Goal: Navigation & Orientation: Find specific page/section

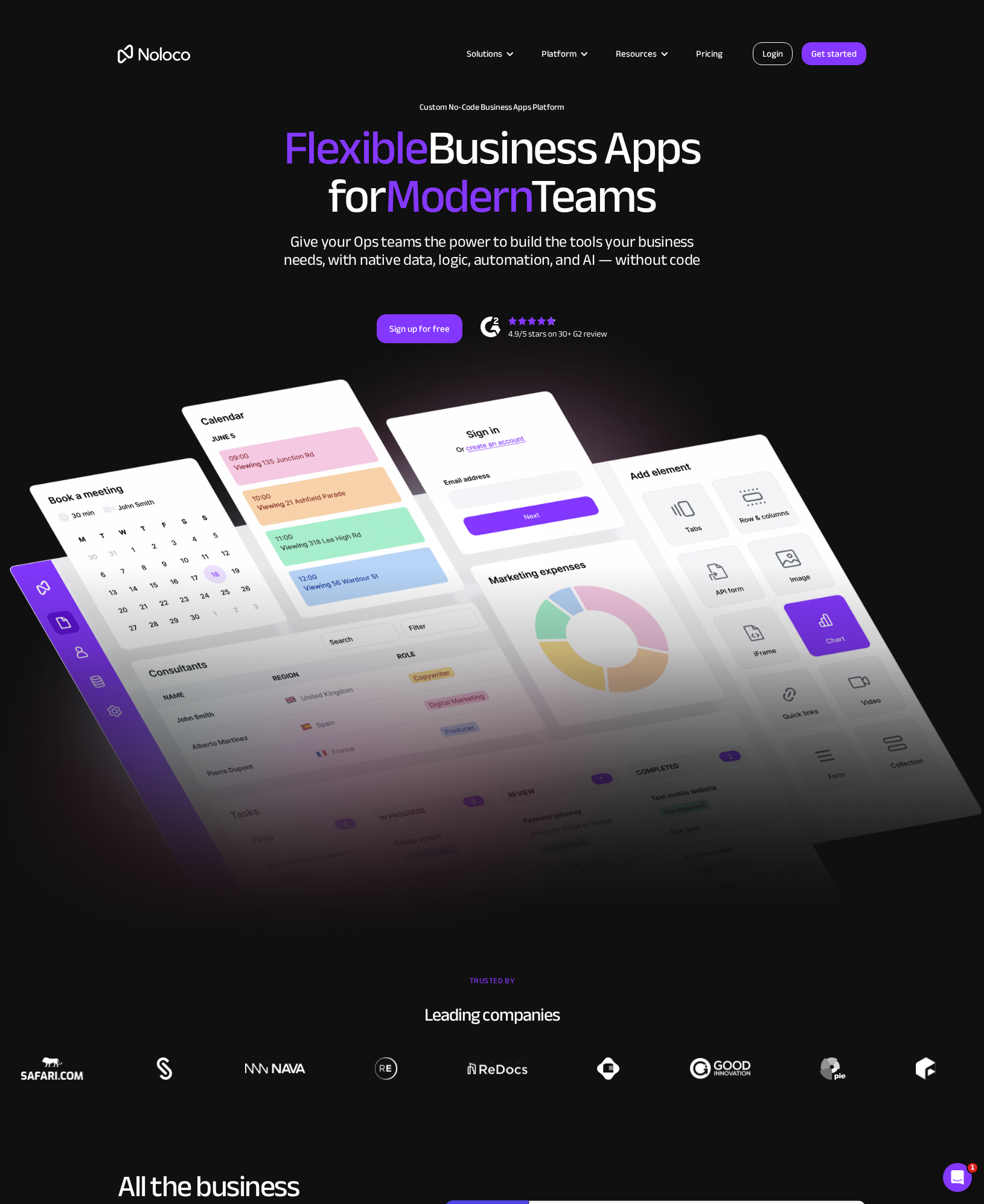
click at [755, 53] on link "Login" at bounding box center [772, 54] width 40 height 23
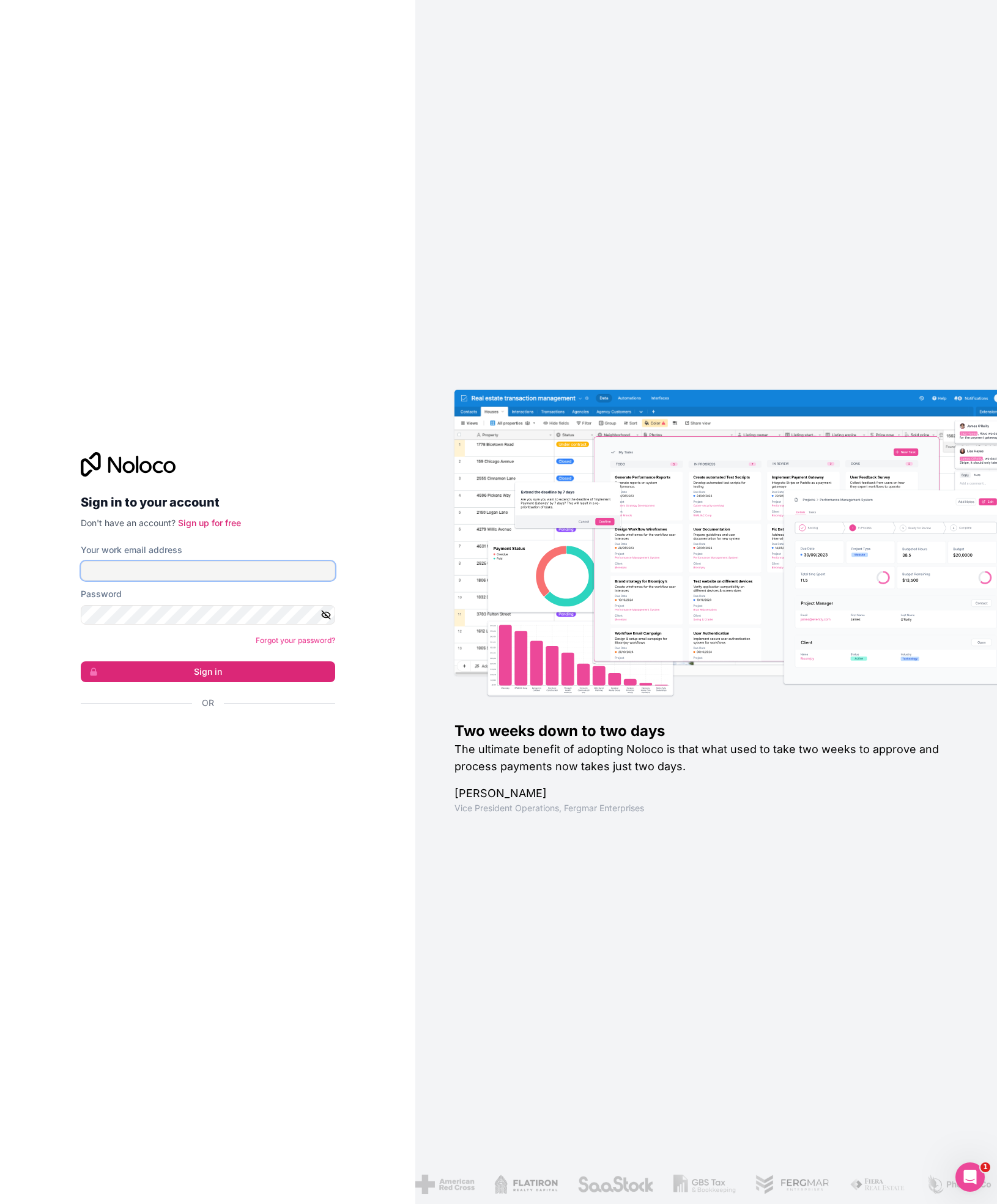
type input "[PERSON_NAME][EMAIL_ADDRESS][DOMAIN_NAME]"
click at [273, 674] on button "Sign in" at bounding box center [207, 671] width 254 height 21
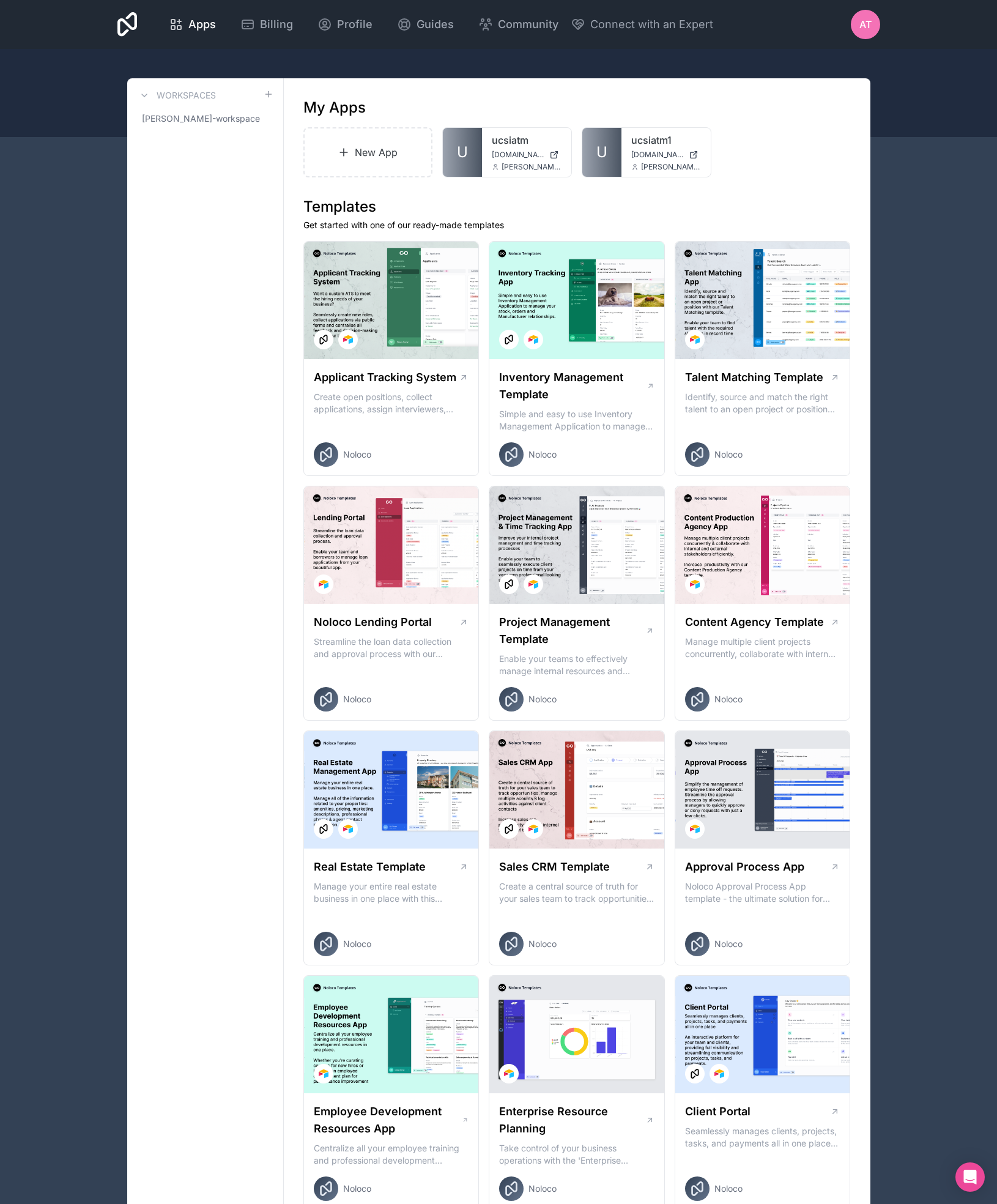
click at [865, 29] on span "AT" at bounding box center [865, 24] width 12 height 15
click at [864, 29] on span "AT" at bounding box center [865, 24] width 12 height 15
click at [293, 30] on span "Billing" at bounding box center [276, 24] width 33 height 17
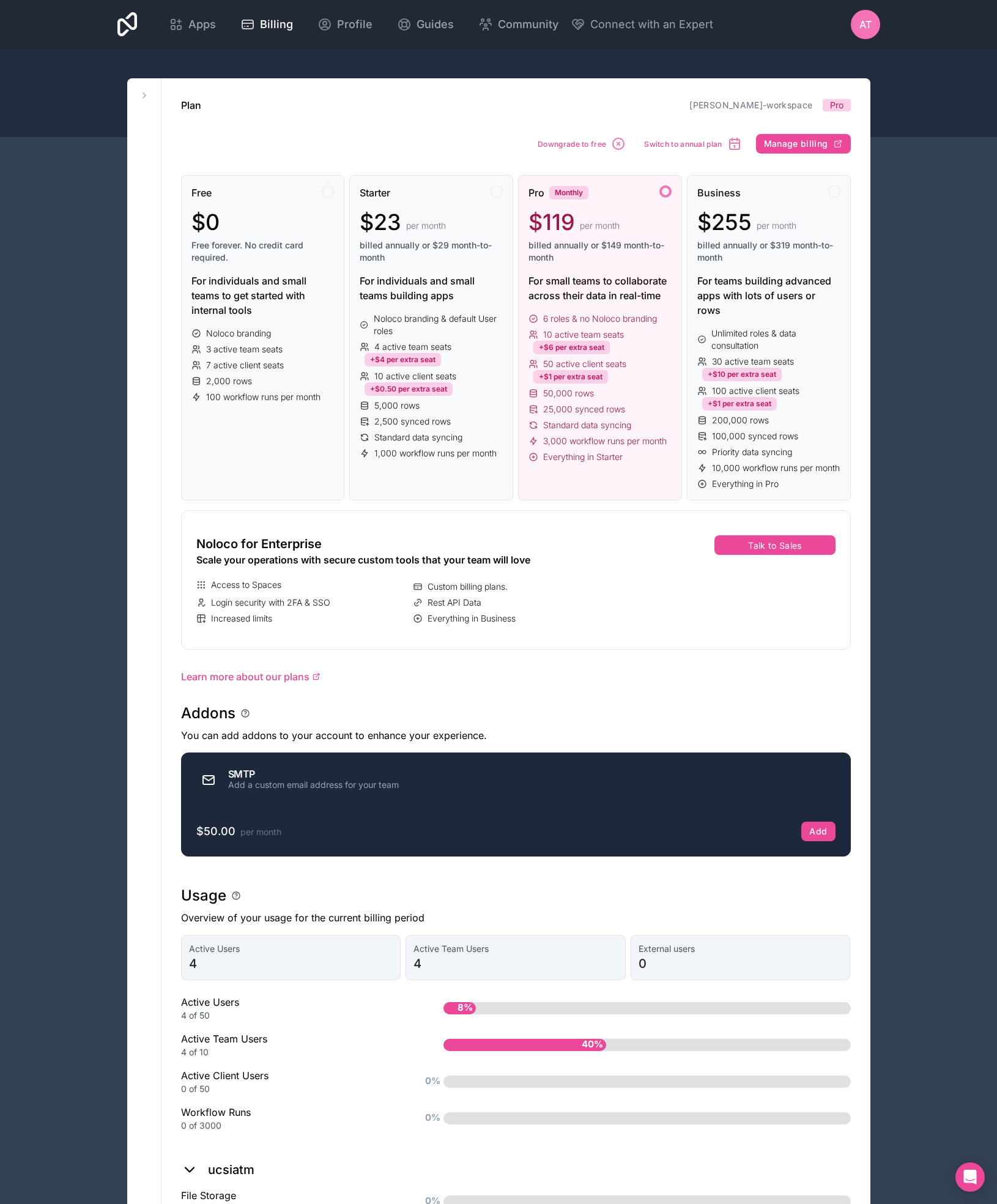
click at [856, 31] on div "AT" at bounding box center [865, 23] width 29 height 29
click at [183, 22] on icon at bounding box center [176, 24] width 15 height 15
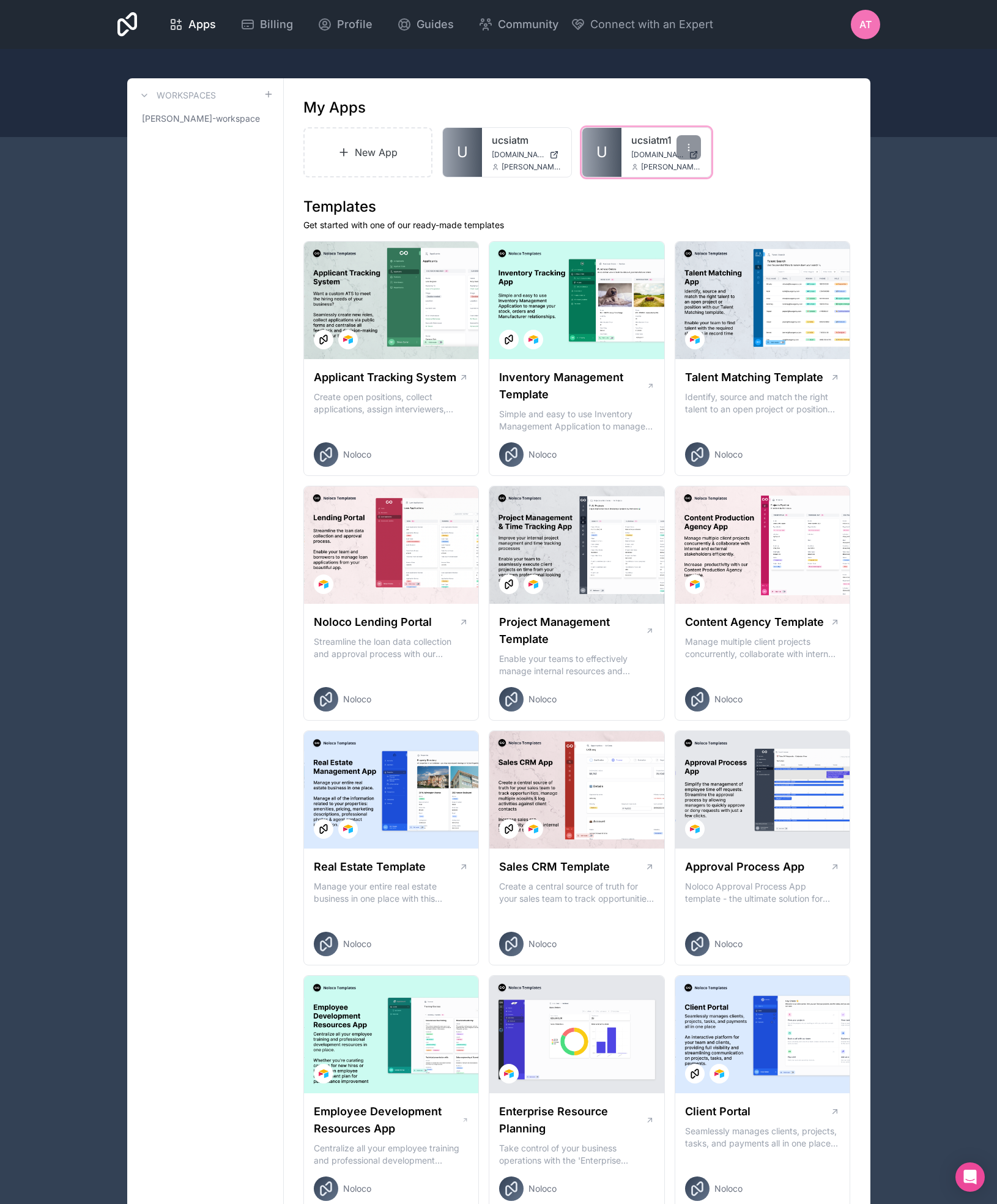
click at [644, 144] on link "ucsiatm1" at bounding box center [666, 140] width 69 height 15
